Goal: Transaction & Acquisition: Book appointment/travel/reservation

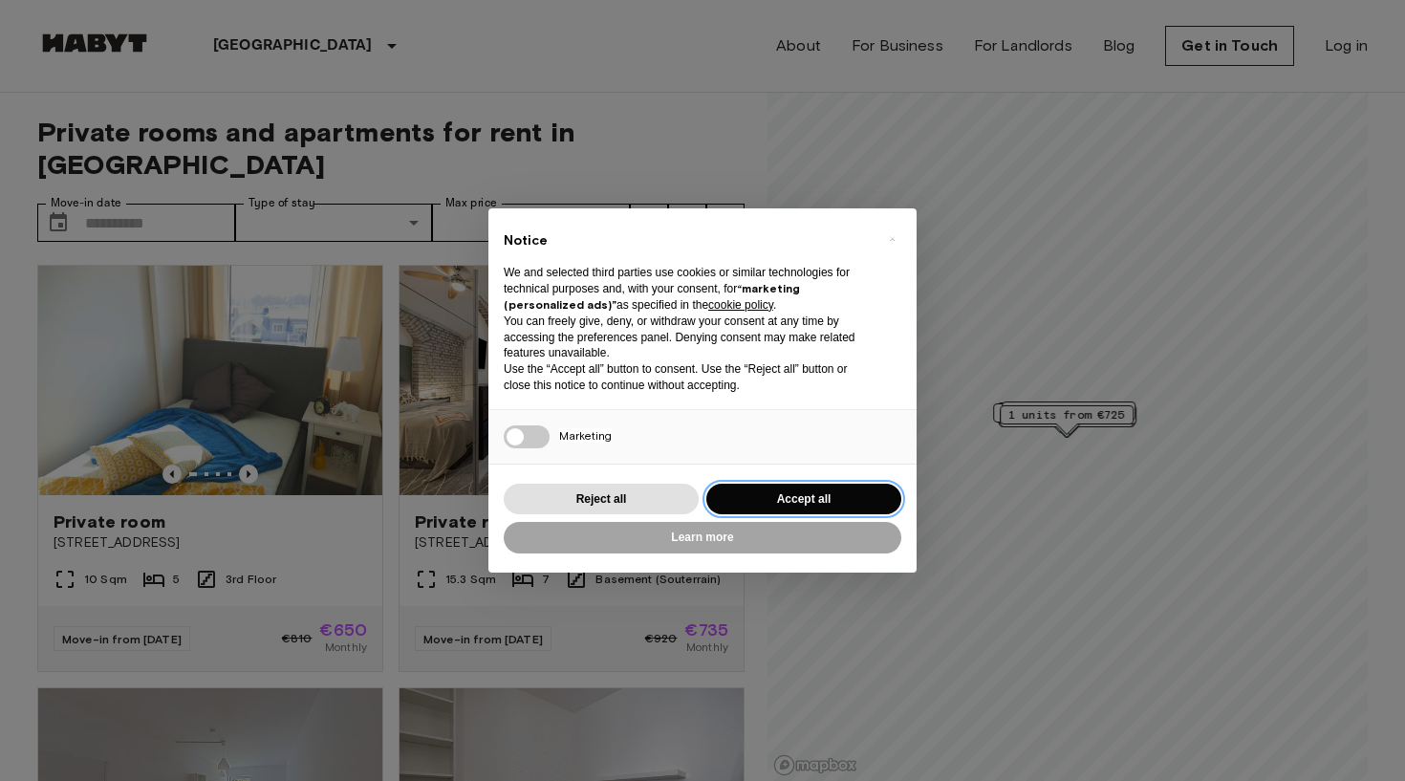
click at [824, 495] on button "Accept all" at bounding box center [803, 499] width 195 height 32
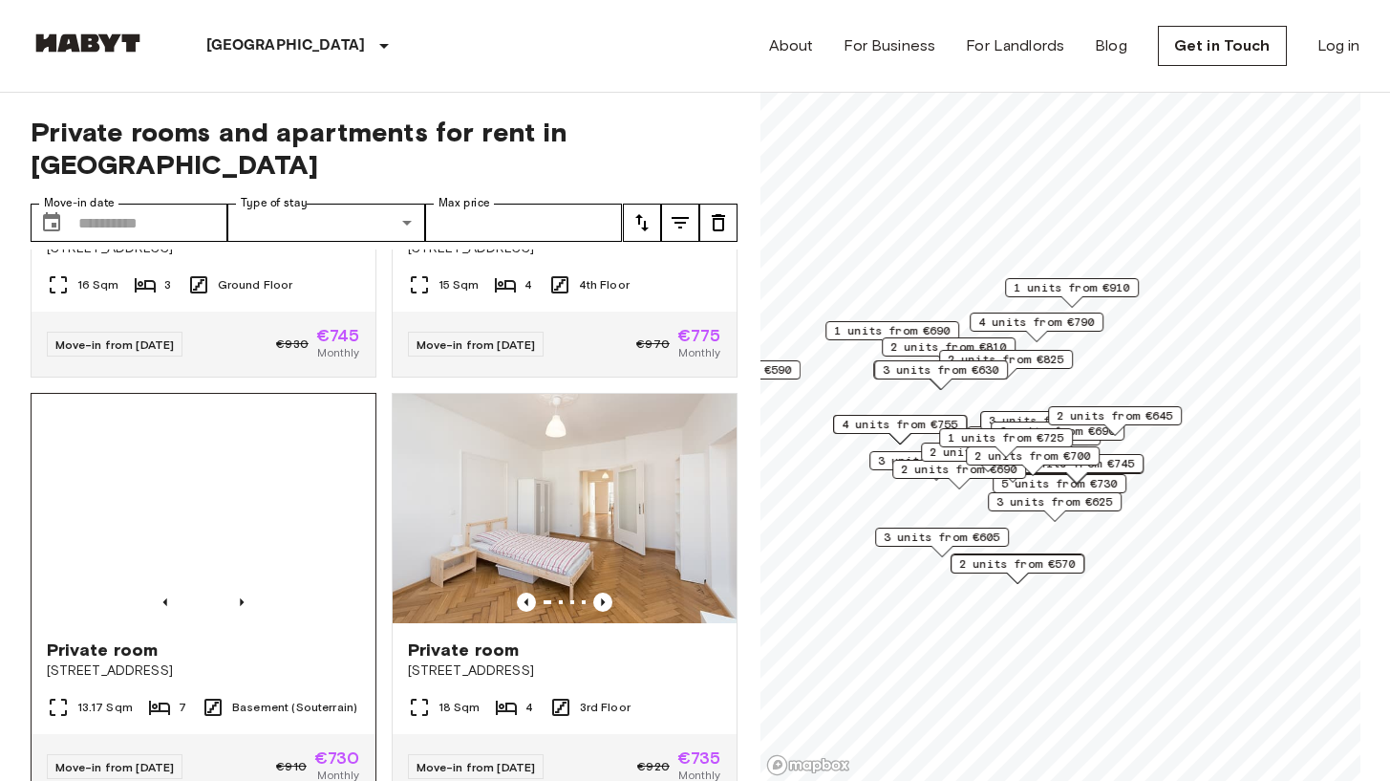
scroll to position [1153, 0]
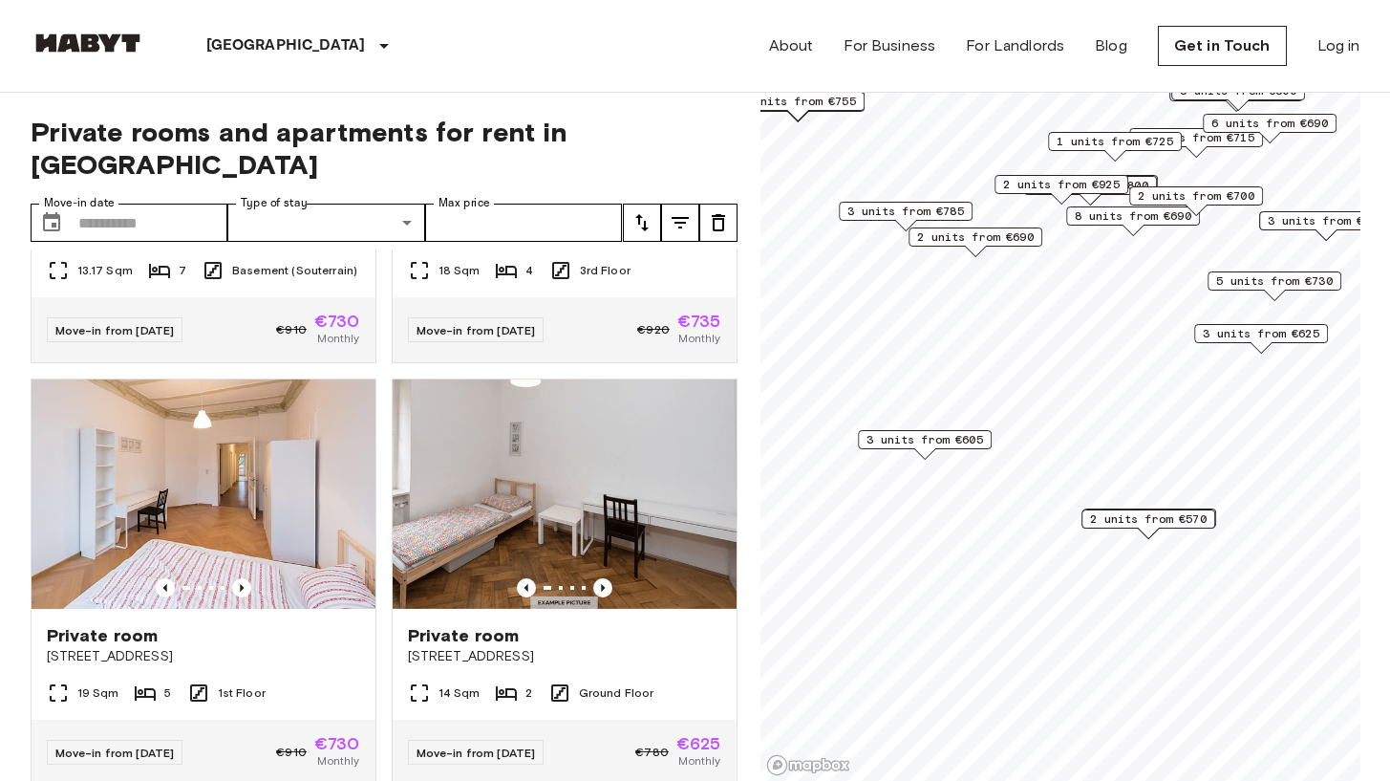
click at [933, 433] on span "3 units from €605" at bounding box center [925, 439] width 117 height 17
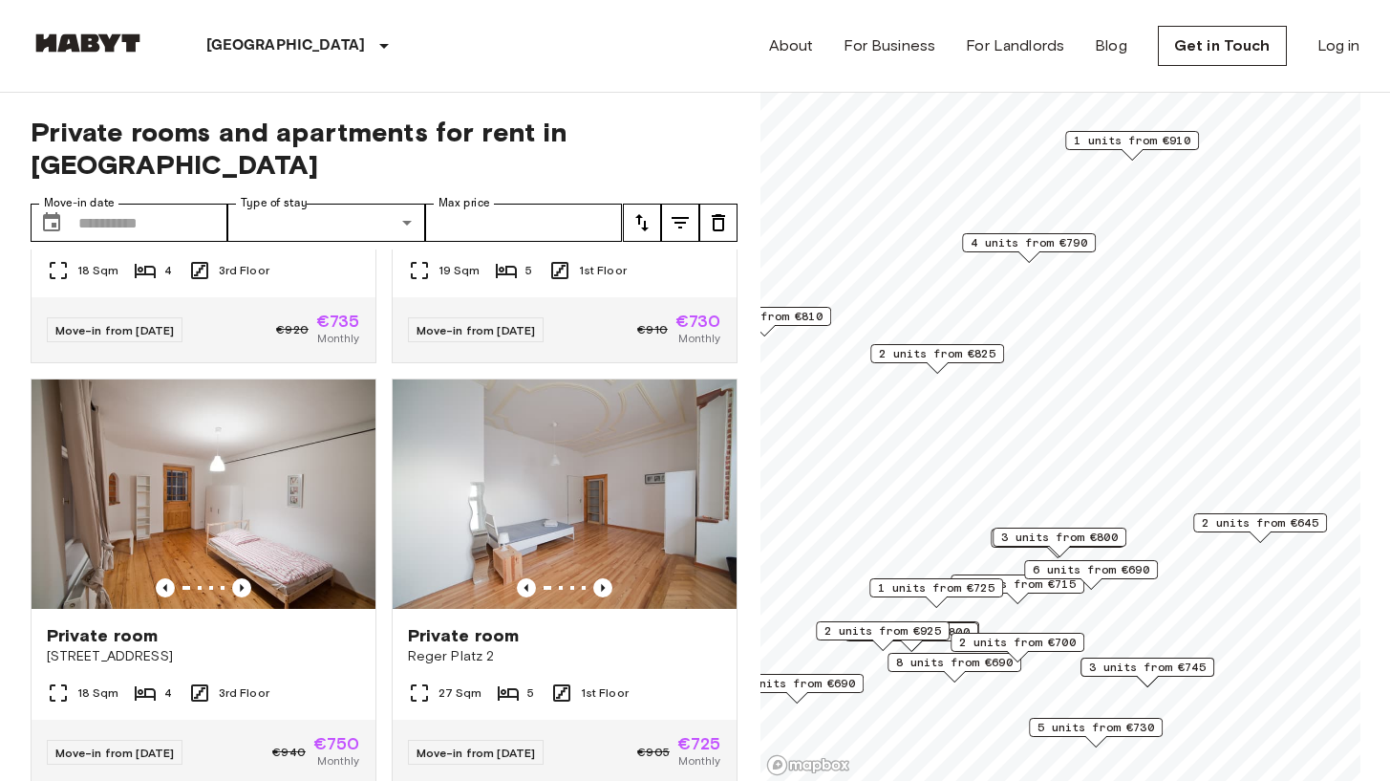
click at [1030, 245] on span "4 units from €790" at bounding box center [1029, 242] width 117 height 17
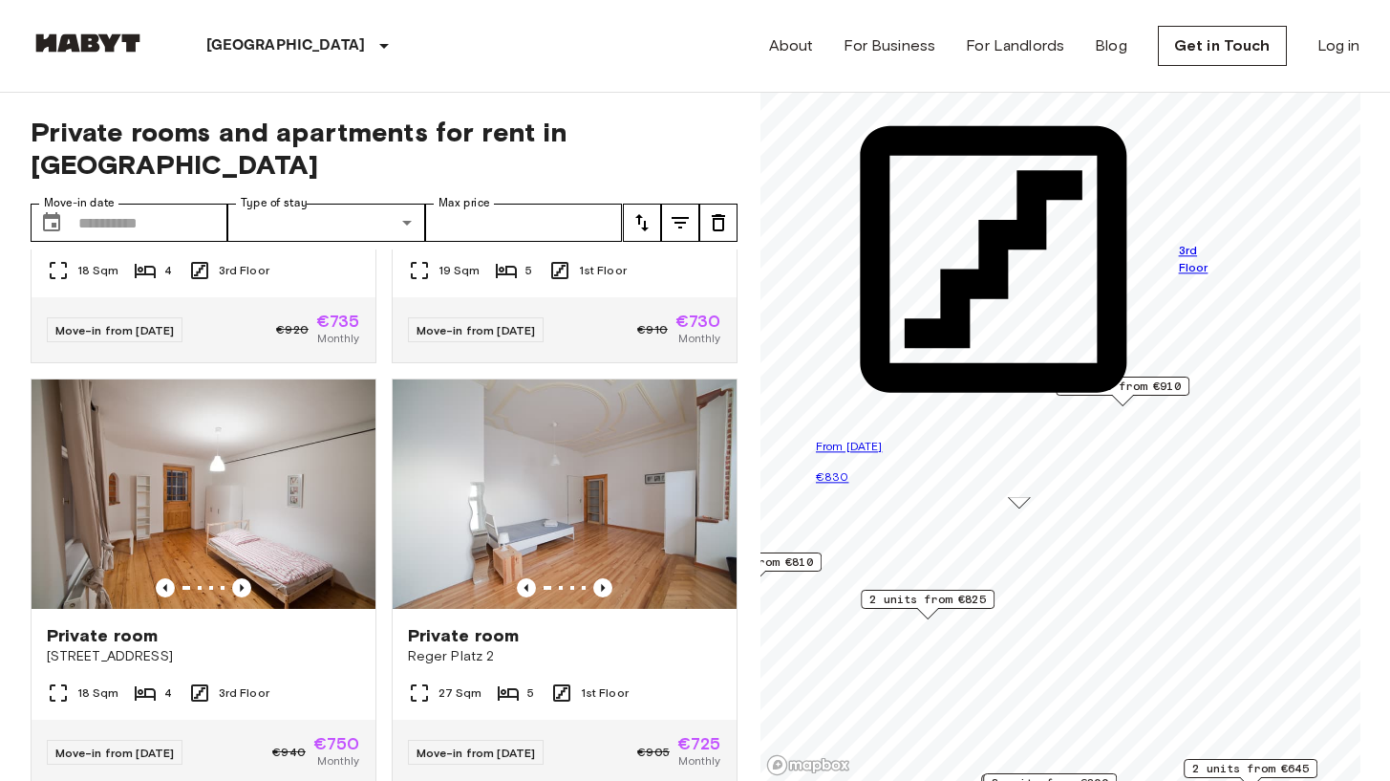
drag, startPoint x: 1015, startPoint y: 199, endPoint x: 1005, endPoint y: 444, distance: 245.8
click at [928, 603] on span "2 units from €825" at bounding box center [928, 599] width 117 height 17
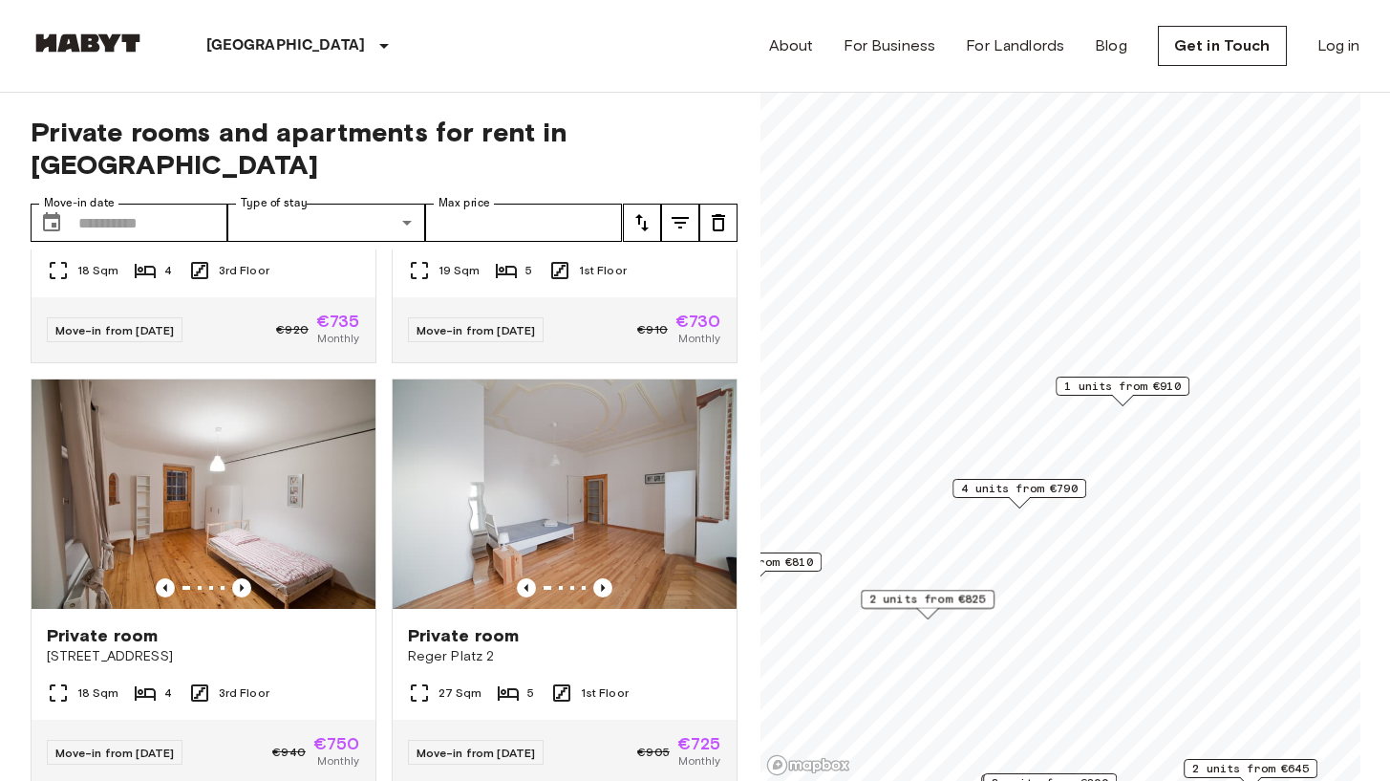
click at [1144, 394] on span "1 units from €910" at bounding box center [1122, 385] width 117 height 17
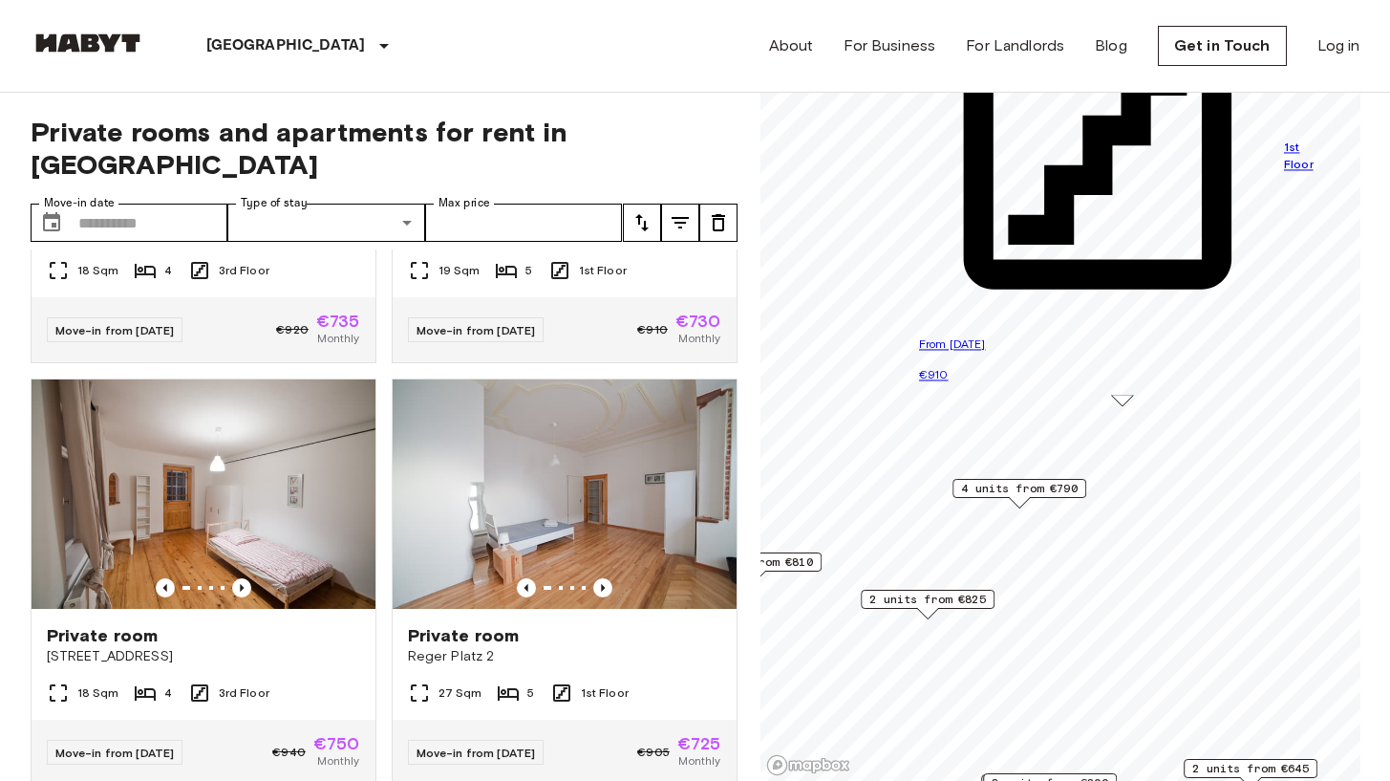
click at [797, 567] on span "2 units from €810" at bounding box center [755, 561] width 117 height 17
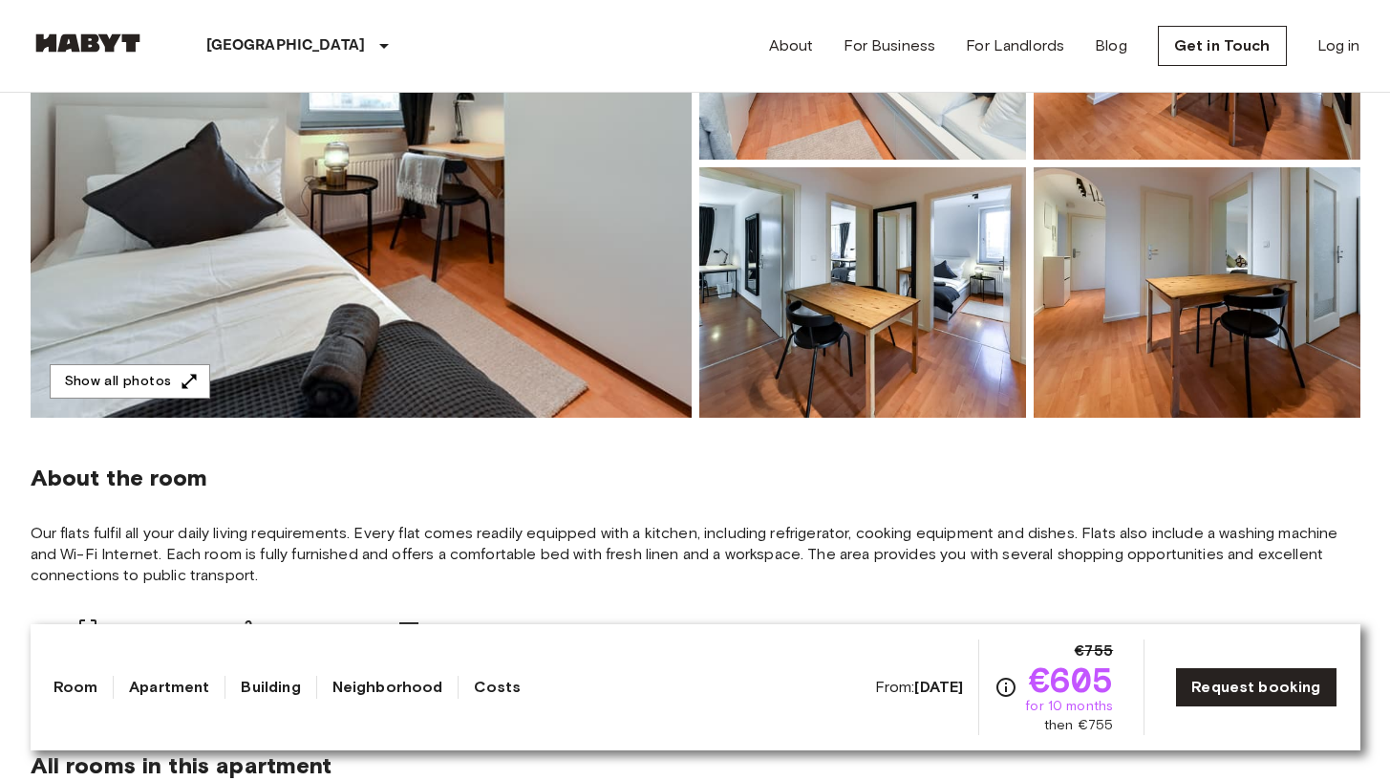
scroll to position [372, 0]
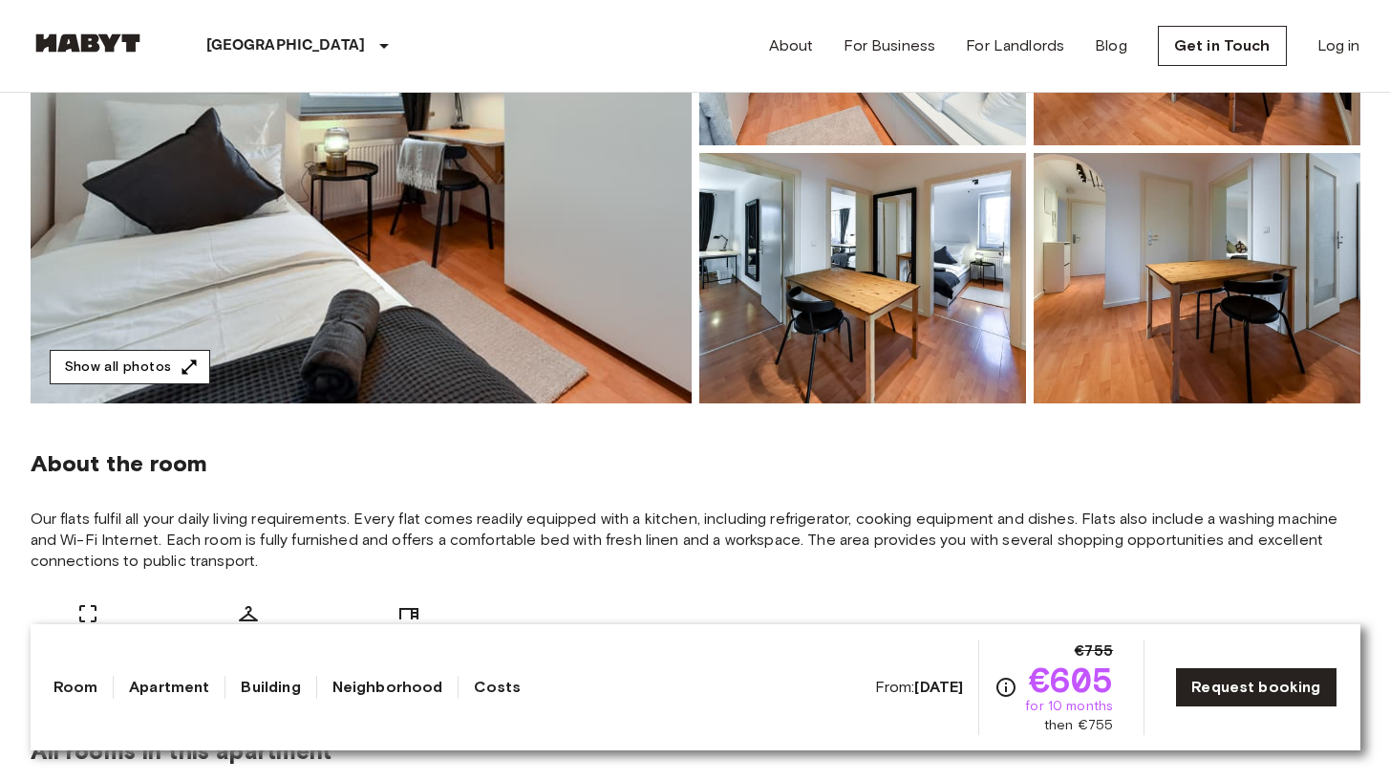
click at [112, 367] on button "Show all photos" at bounding box center [130, 367] width 161 height 35
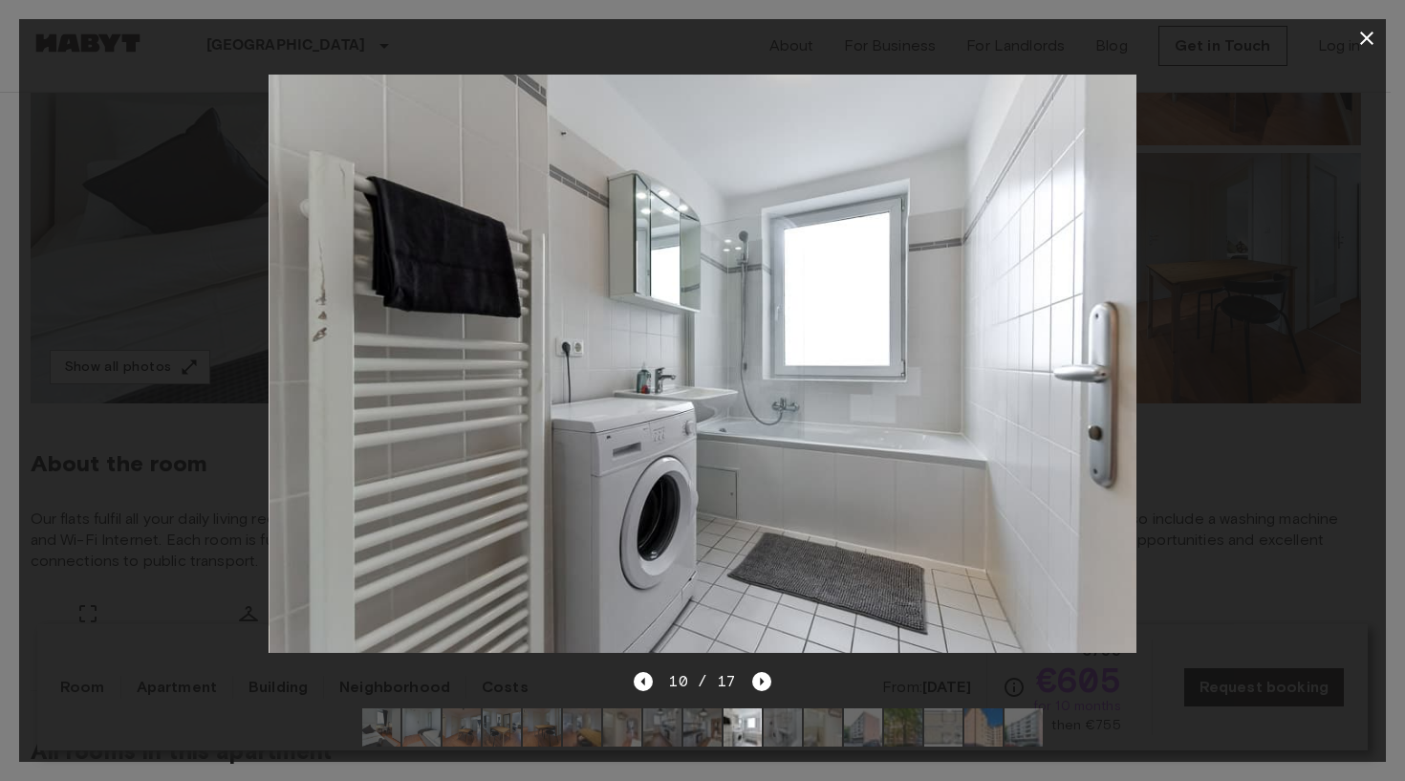
click at [1232, 290] on div at bounding box center [702, 363] width 1366 height 612
click at [1368, 39] on icon "button" at bounding box center [1366, 38] width 13 height 13
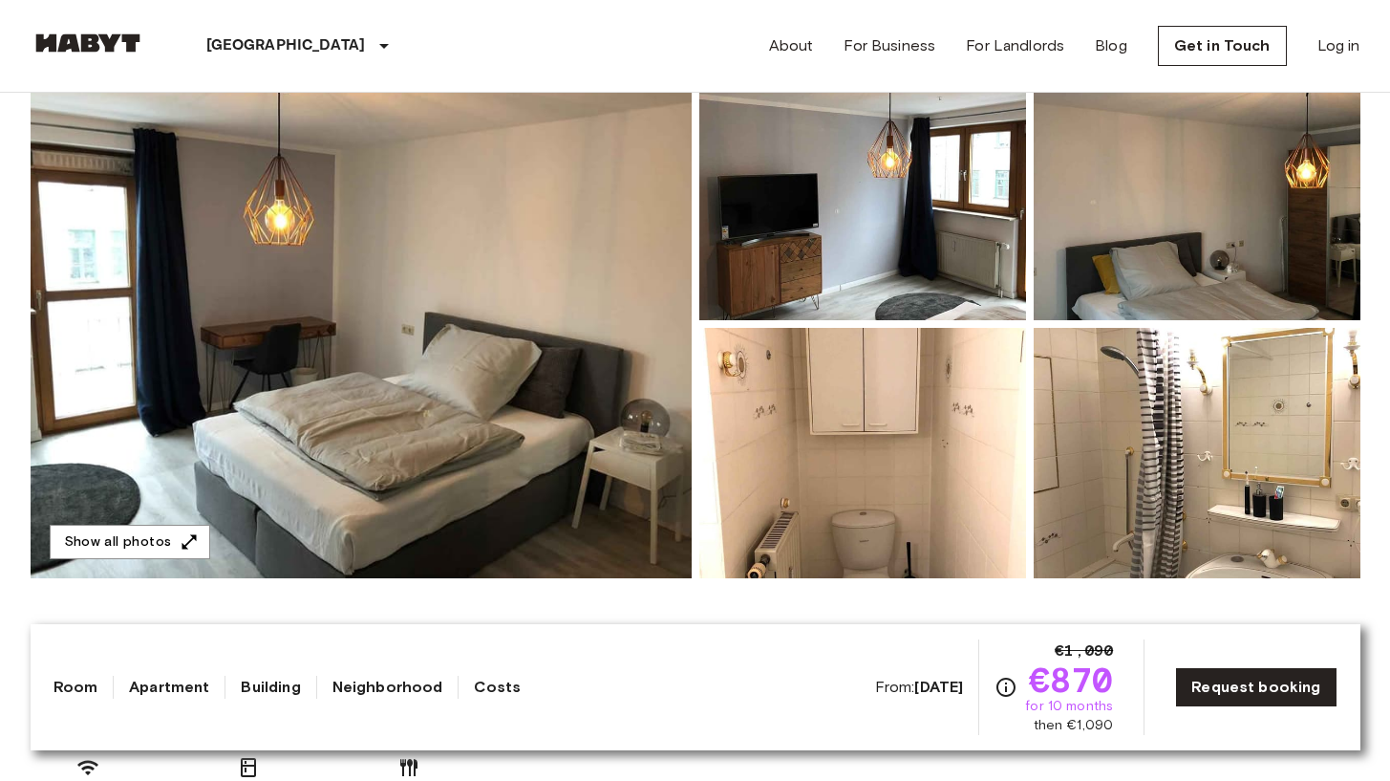
scroll to position [209, 0]
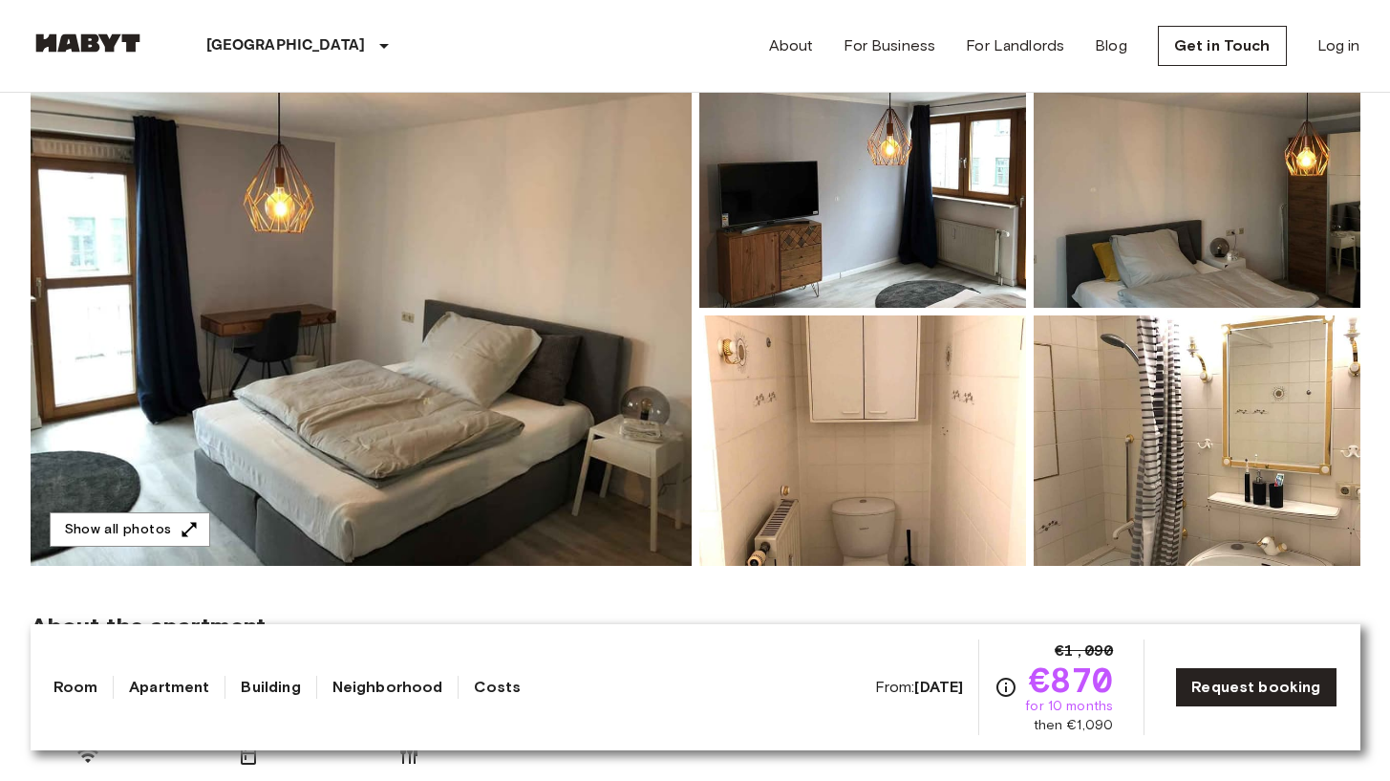
click at [400, 266] on img at bounding box center [361, 311] width 661 height 508
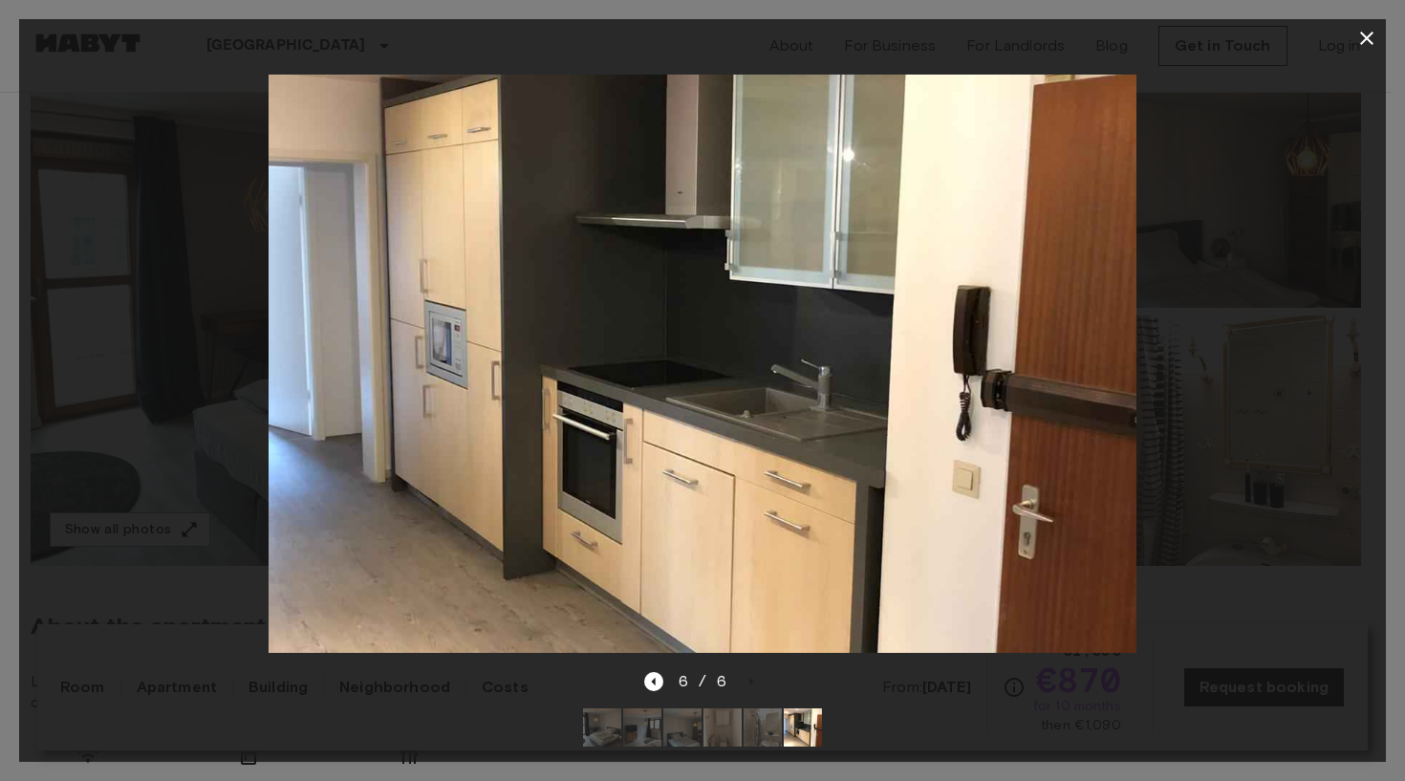
click at [1362, 40] on icon "button" at bounding box center [1366, 38] width 23 height 23
